Goal: Task Accomplishment & Management: Complete application form

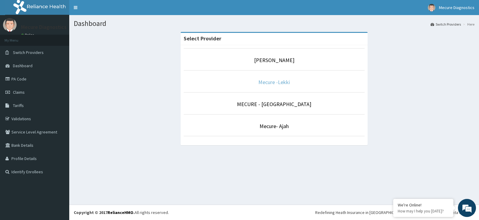
click at [271, 82] on link "Mecure -Lekki" at bounding box center [274, 82] width 32 height 7
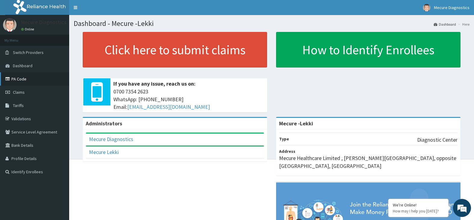
click at [18, 78] on link "PA Code" at bounding box center [34, 78] width 69 height 13
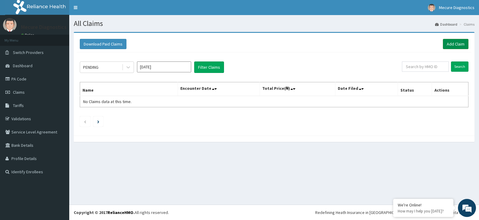
click at [457, 42] on link "Add Claim" at bounding box center [455, 44] width 26 height 10
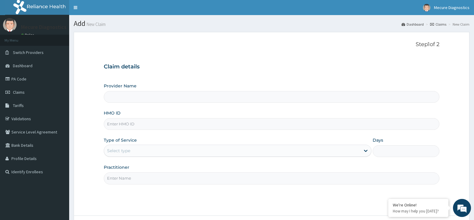
type input "Mecure -Lekki"
click at [135, 124] on input "HMO ID" at bounding box center [272, 124] width 336 height 12
type input "TAX/10042/A"
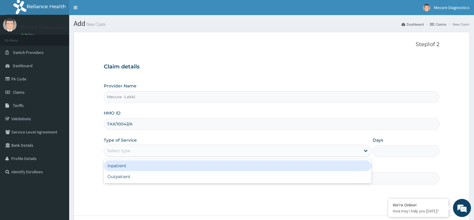
drag, startPoint x: 154, startPoint y: 150, endPoint x: 156, endPoint y: 170, distance: 19.9
click at [154, 151] on div "Select type" at bounding box center [232, 151] width 256 height 10
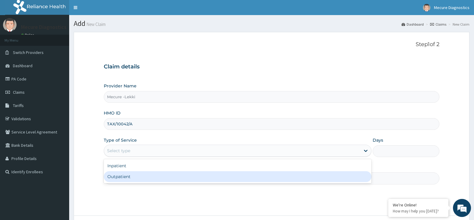
click at [160, 181] on div "Outpatient" at bounding box center [238, 176] width 268 height 11
type input "1"
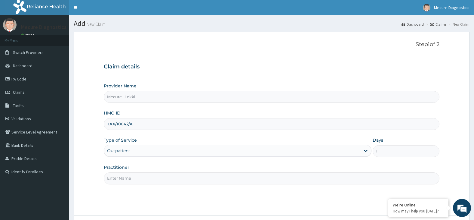
click at [160, 181] on input "Practitioner" at bounding box center [272, 178] width 336 height 12
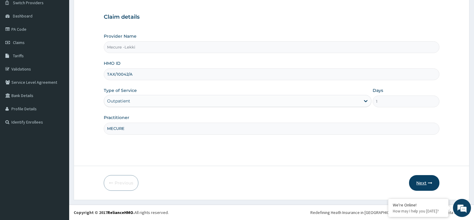
type input "MECURE"
click at [421, 184] on button "Next" at bounding box center [424, 183] width 30 height 16
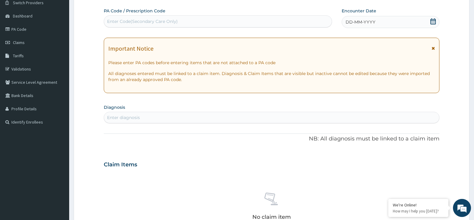
click at [158, 17] on div "Enter Code(Secondary Care Only)" at bounding box center [218, 22] width 228 height 10
paste input "PA/964B85"
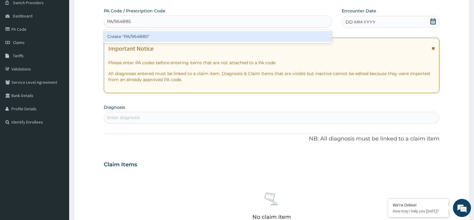
type input "PA/964B85"
click at [156, 40] on div "Create "PA/964B85"" at bounding box center [218, 36] width 228 height 11
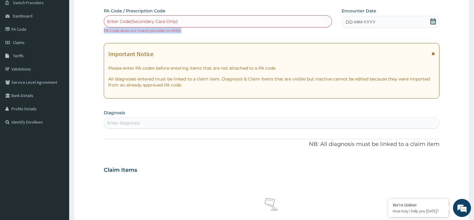
drag, startPoint x: 104, startPoint y: 30, endPoint x: 171, endPoint y: 30, distance: 66.5
click at [185, 35] on div "PA Code / Prescription Code Enter Code(Secondary Care Only) PA Code does not ma…" at bounding box center [272, 166] width 336 height 317
copy small "PA Code does not match provider or HMO."
click at [15, 30] on link "PA Code" at bounding box center [34, 29] width 69 height 13
